Goal: Transaction & Acquisition: Purchase product/service

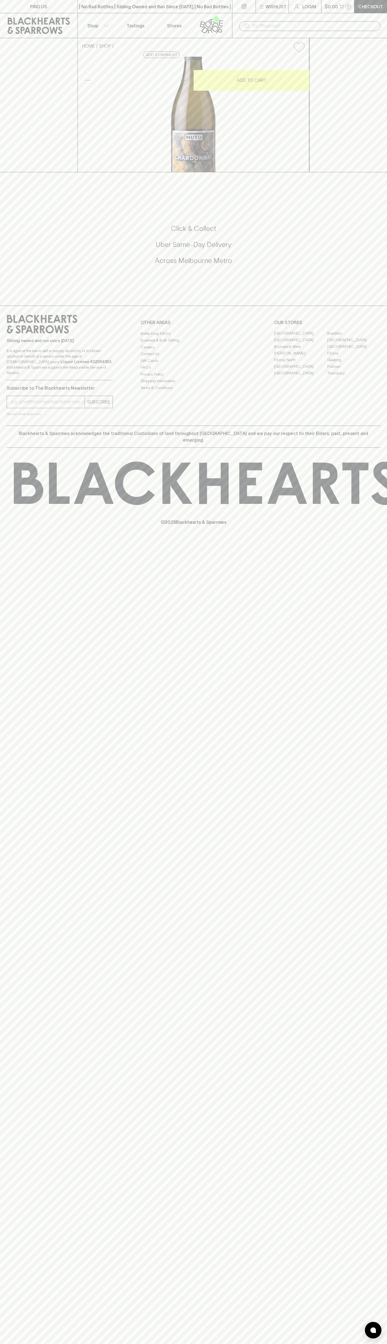
click at [387, 895] on html "FIND US | No Bad Bottles | Sibling Owned and Run Since [DATE] | No Bad Bottles …" at bounding box center [193, 672] width 387 height 1344
click at [313, 1344] on html "FIND US | No Bad Bottles | Sibling Owned and Run Since [DATE] | No Bad Bottles …" at bounding box center [193, 672] width 387 height 1344
click at [22, 1176] on div "FIND US | No Bad Bottles | Sibling Owned and Run Since [DATE] | No Bad Bottles …" at bounding box center [193, 672] width 387 height 1344
